Goal: Find specific page/section: Find specific page/section

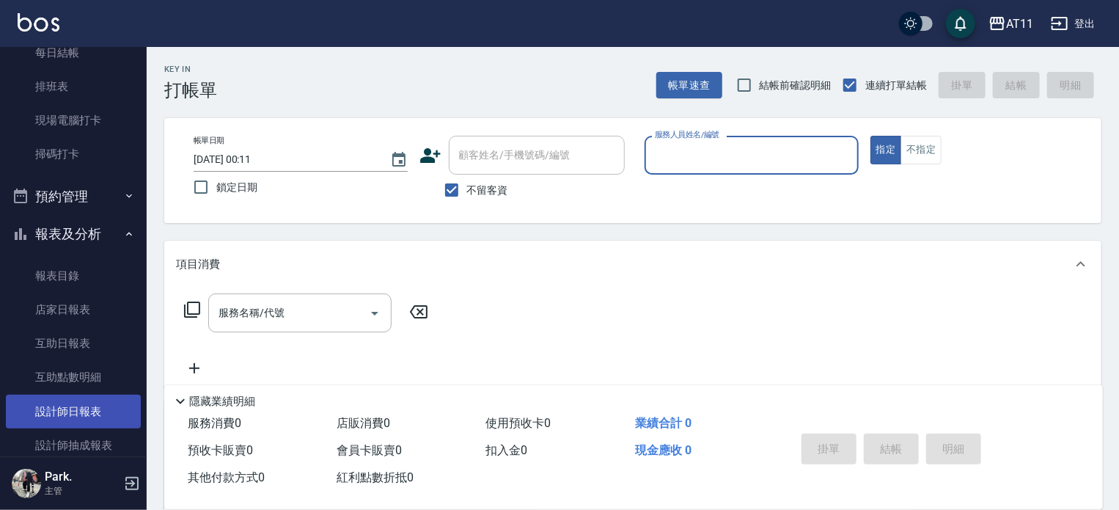
scroll to position [220, 0]
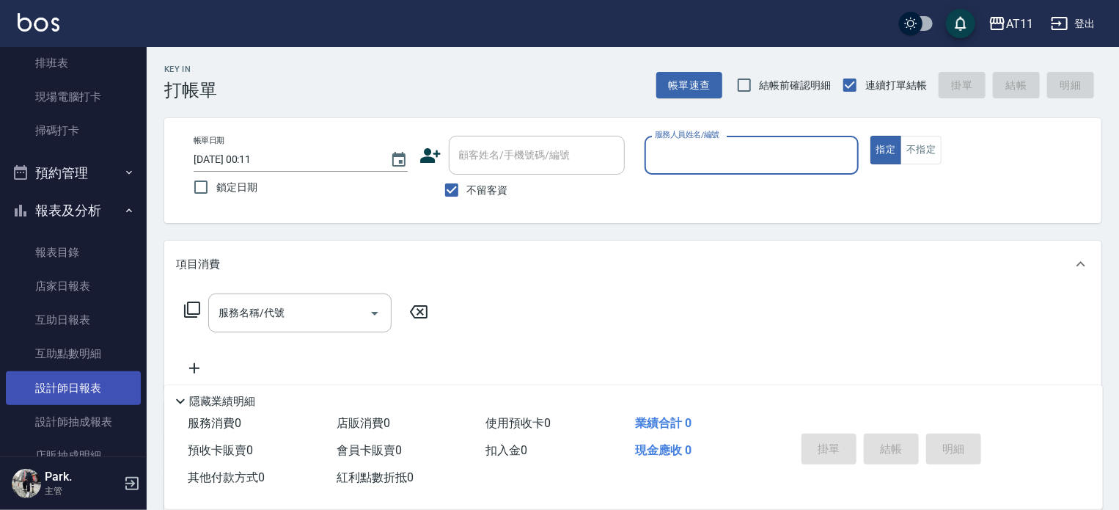
click at [89, 396] on link "設計師日報表" at bounding box center [73, 388] width 135 height 34
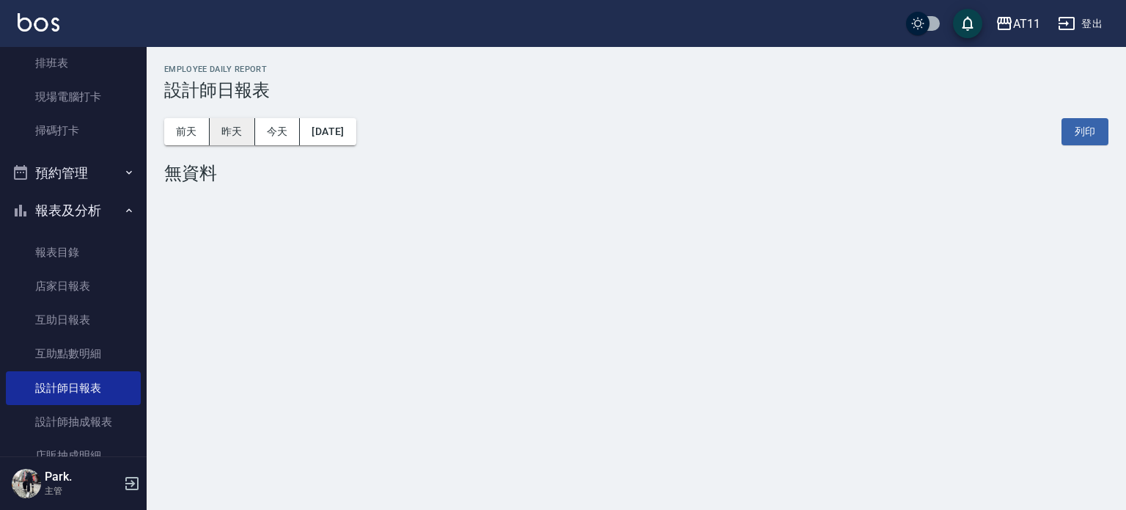
click at [238, 124] on button "昨天" at bounding box center [232, 131] width 45 height 27
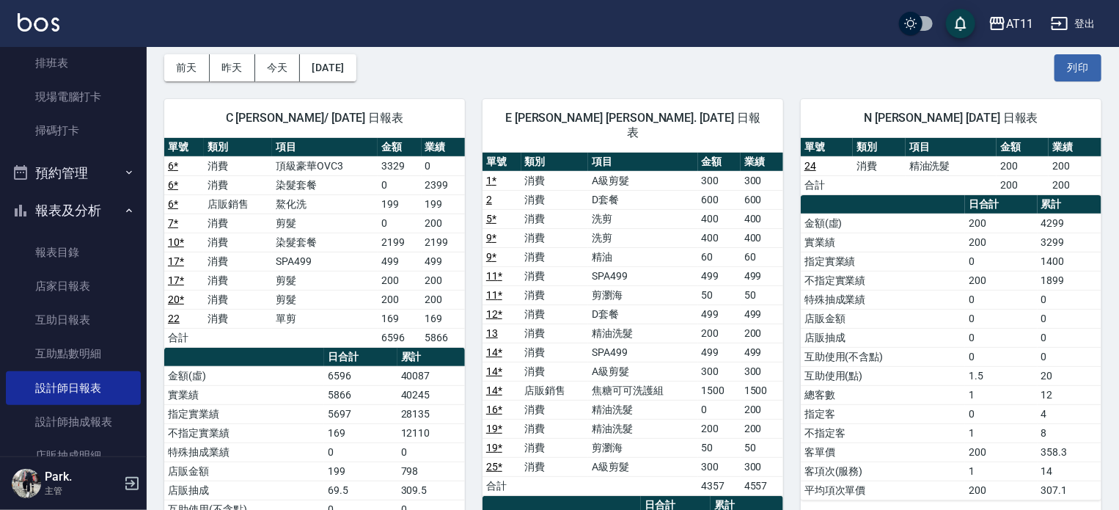
scroll to position [73, 0]
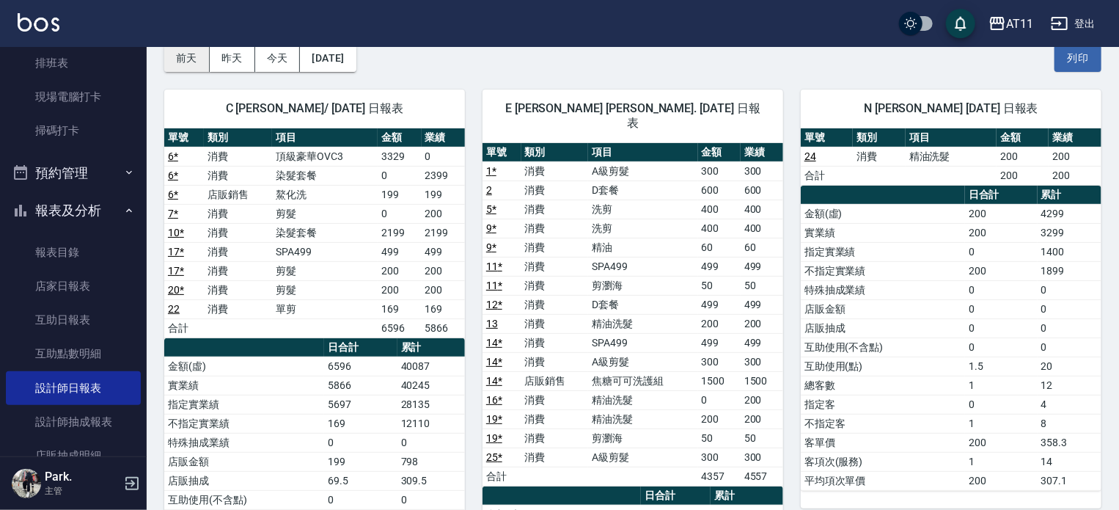
click at [202, 63] on button "前天" at bounding box center [186, 58] width 45 height 27
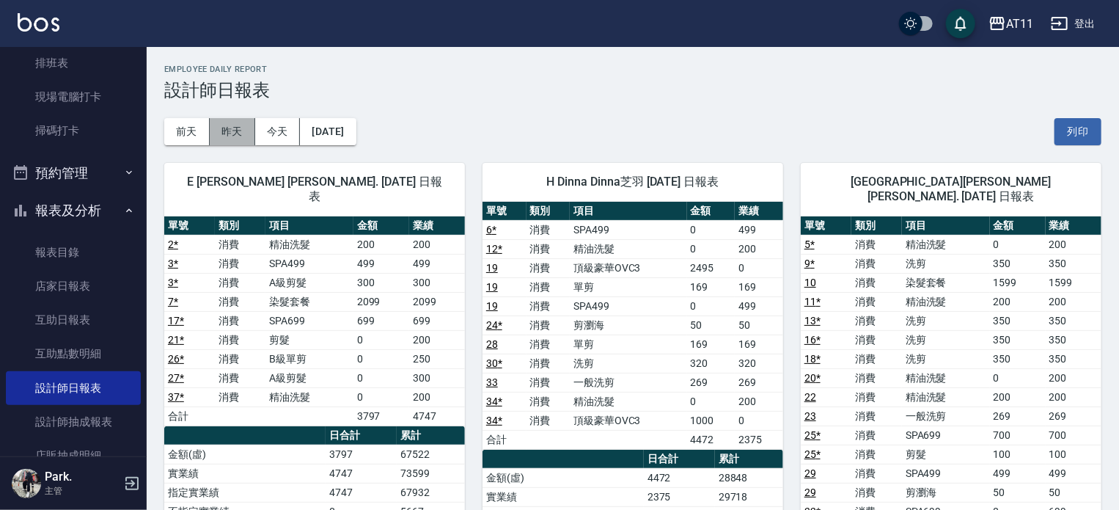
click at [230, 128] on button "昨天" at bounding box center [232, 131] width 45 height 27
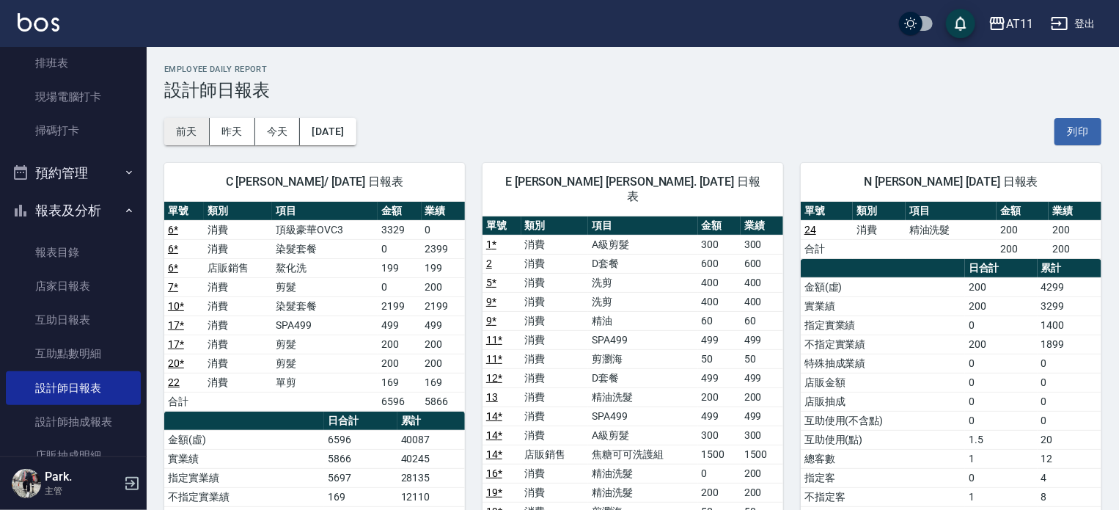
click at [194, 128] on button "前天" at bounding box center [186, 131] width 45 height 27
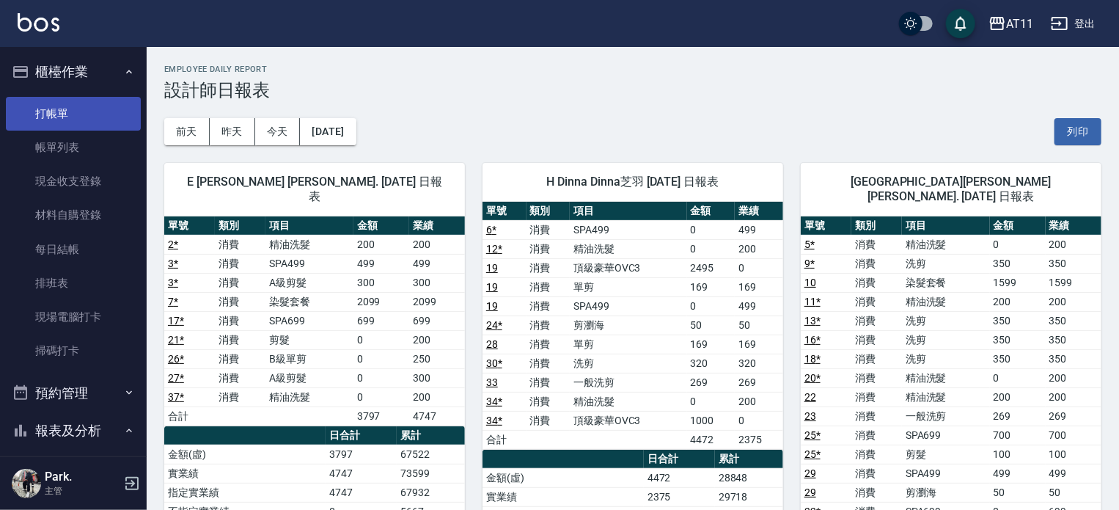
click at [65, 125] on link "打帳單" at bounding box center [73, 114] width 135 height 34
